Goal: Task Accomplishment & Management: Manage account settings

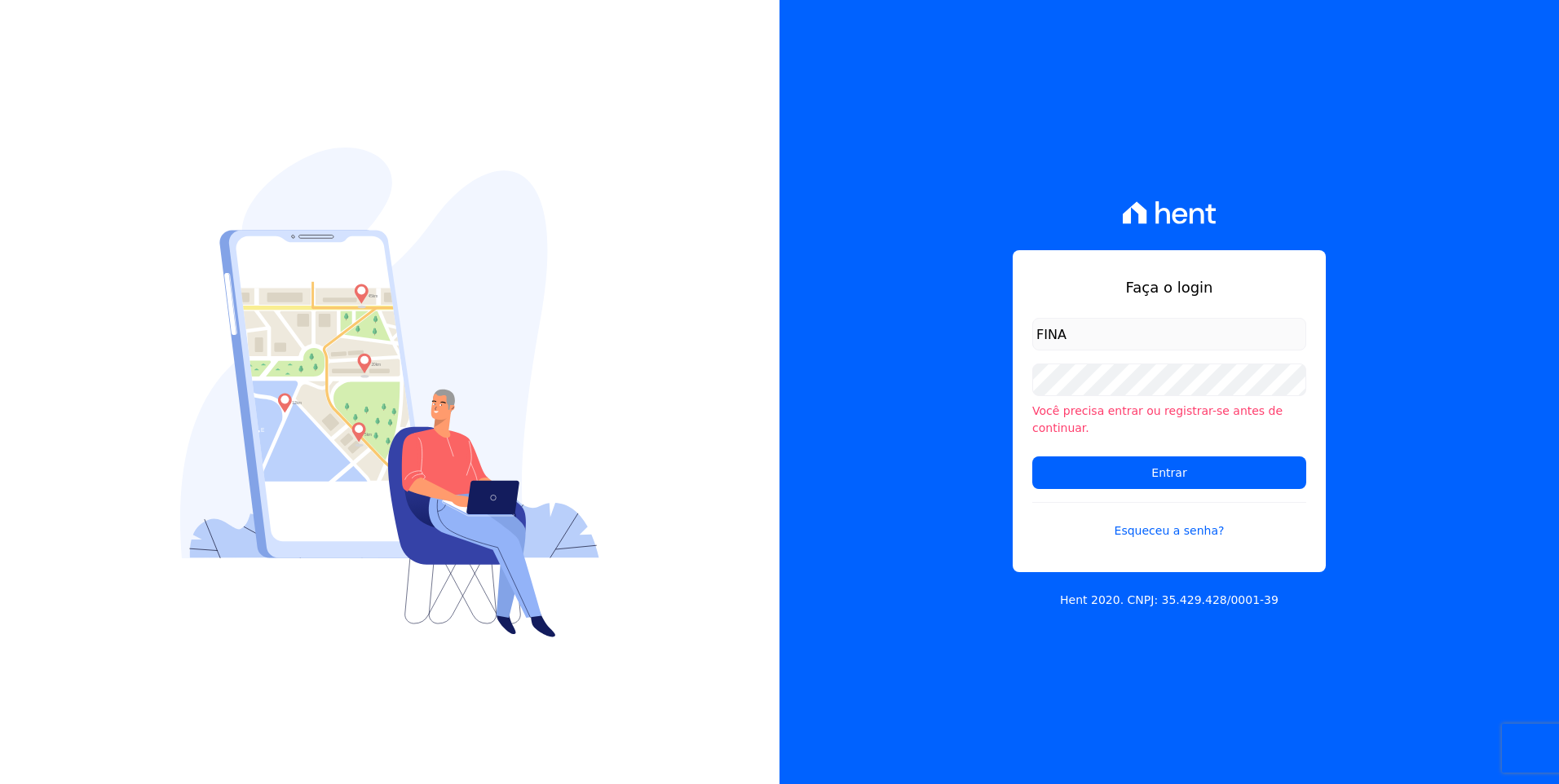
type input "[EMAIL_ADDRESS][DOMAIN_NAME]"
click at [1032, 457] on input "Entrar" at bounding box center [1169, 473] width 274 height 33
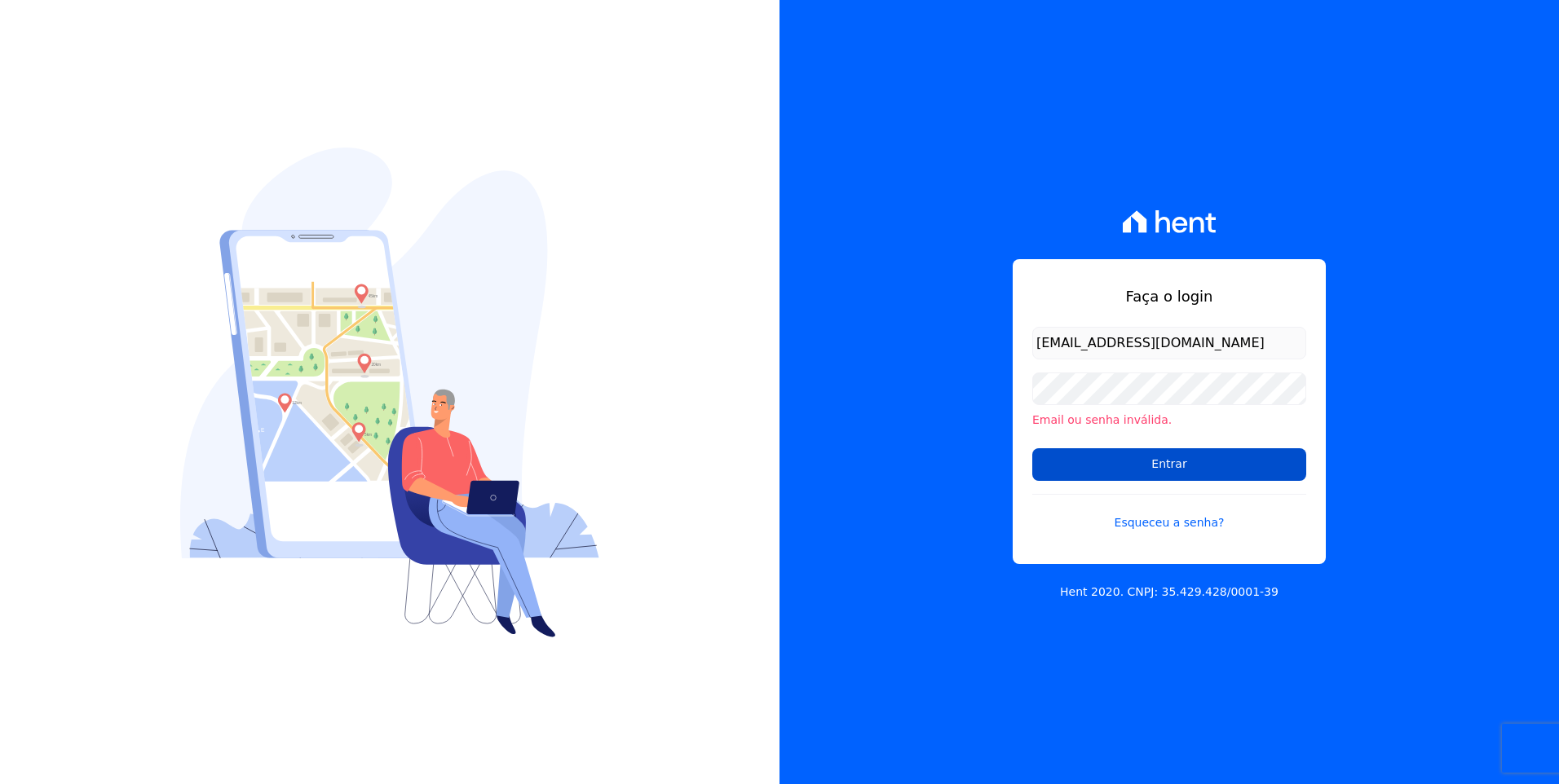
click at [1181, 458] on input "Entrar" at bounding box center [1169, 465] width 274 height 33
